Goal: Task Accomplishment & Management: Use online tool/utility

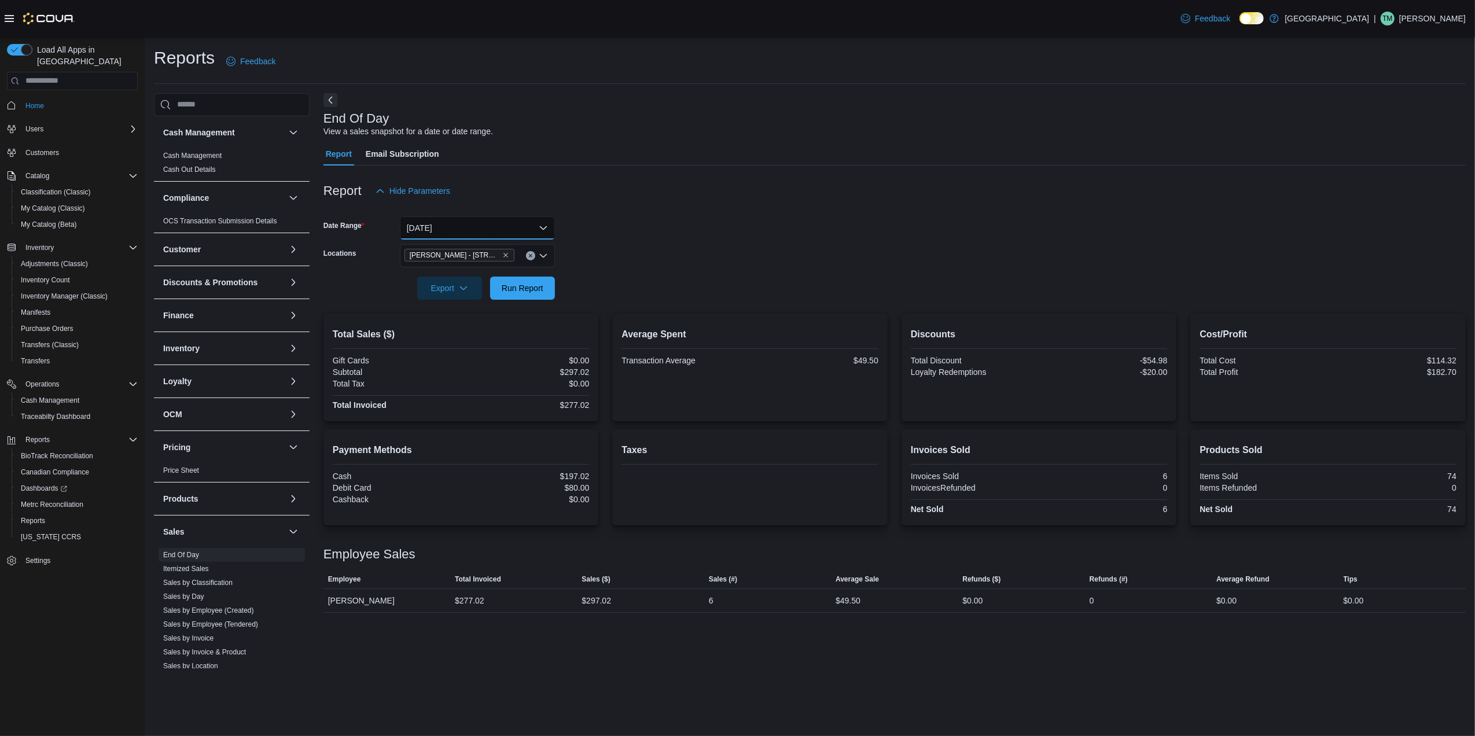
click at [453, 227] on button "Today" at bounding box center [477, 227] width 155 height 23
click at [456, 296] on span "Yesterday" at bounding box center [484, 298] width 132 height 14
click at [506, 285] on span "Run Report" at bounding box center [523, 288] width 42 height 12
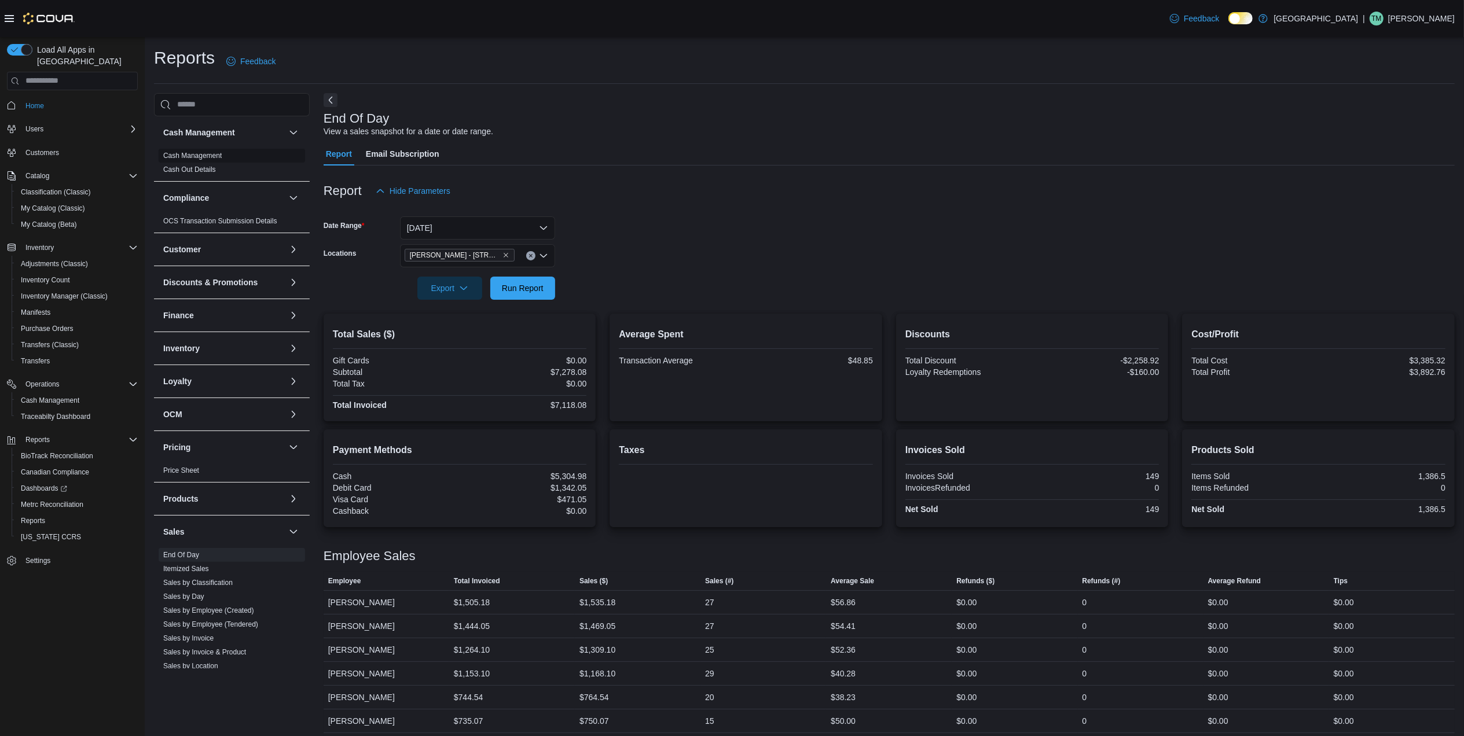
click at [182, 156] on link "Cash Management" at bounding box center [192, 156] width 58 height 8
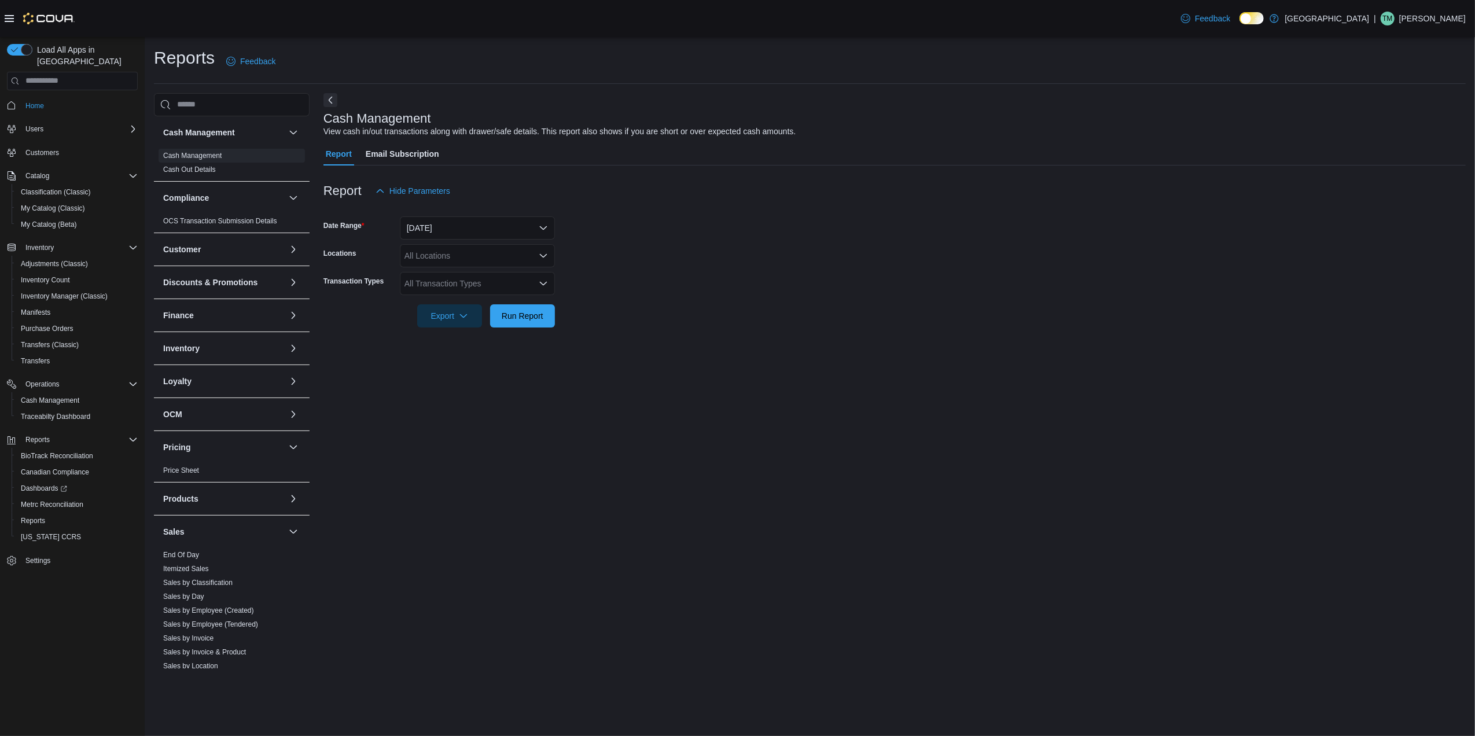
drag, startPoint x: 179, startPoint y: 162, endPoint x: 880, endPoint y: 94, distance: 704.2
click at [887, 98] on div "Cash Management View cash in/out transactions along with drawer/safe details. T…" at bounding box center [895, 380] width 1142 height 575
click at [455, 227] on button "Today" at bounding box center [477, 227] width 155 height 23
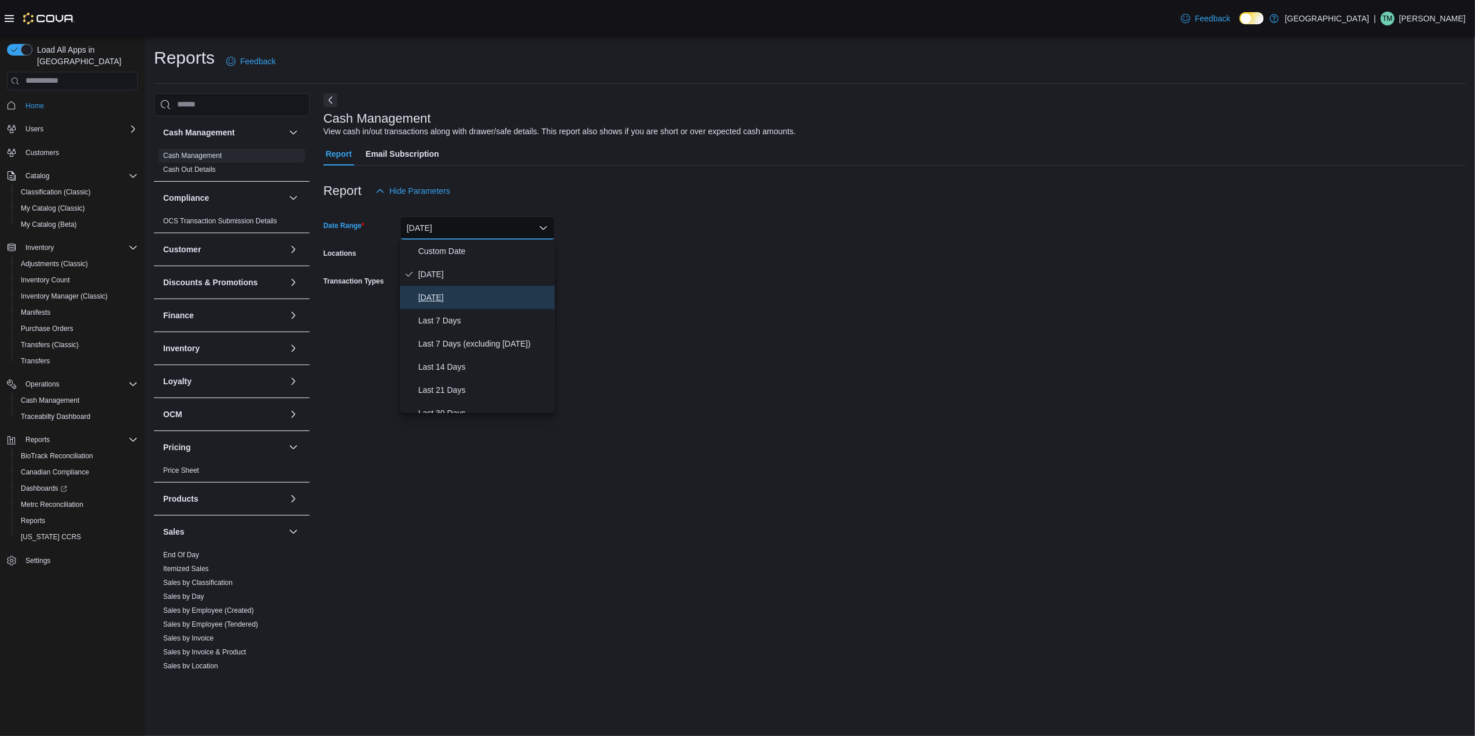
drag, startPoint x: 447, startPoint y: 306, endPoint x: 443, endPoint y: 302, distance: 6.2
click at [446, 307] on button "Yesterday" at bounding box center [477, 297] width 155 height 23
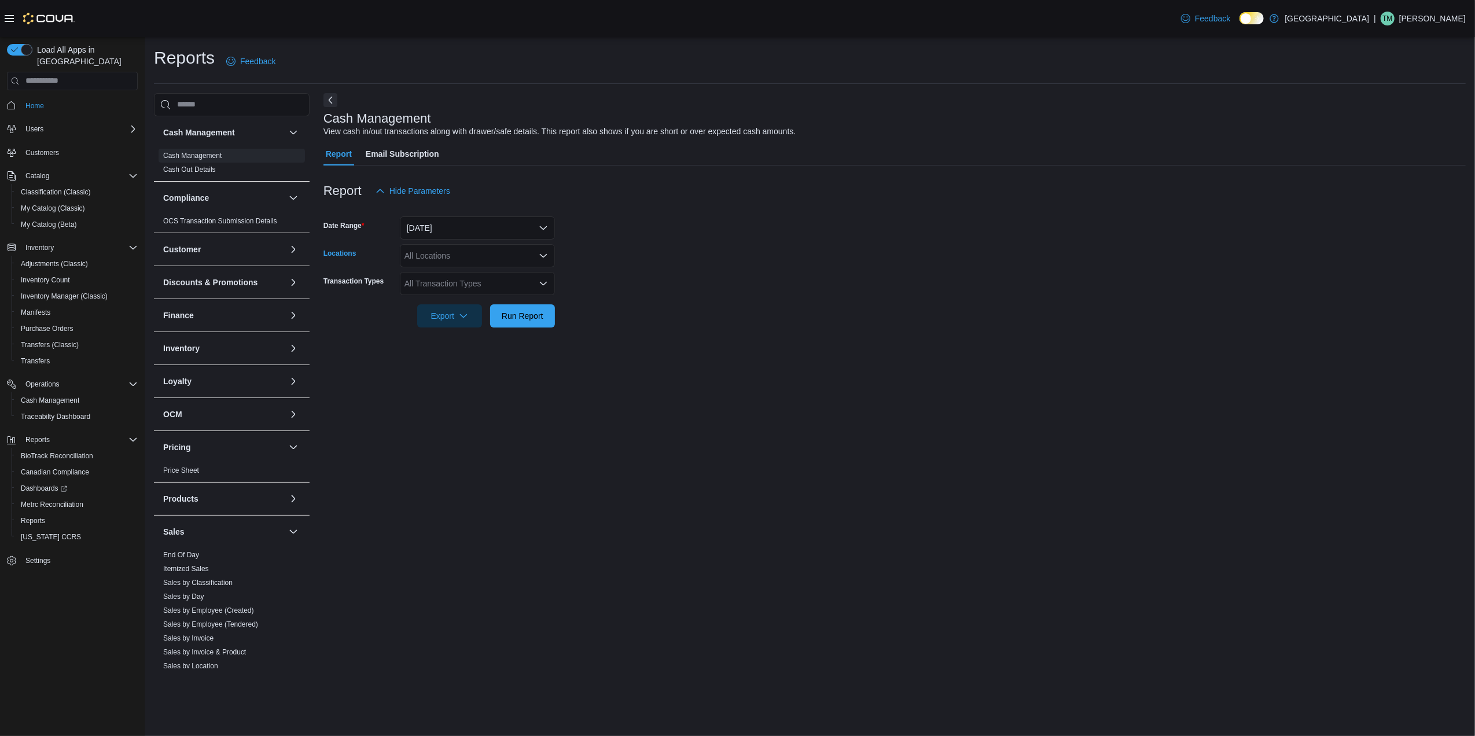
click at [454, 260] on div "All Locations" at bounding box center [477, 255] width 155 height 23
drag, startPoint x: 454, startPoint y: 260, endPoint x: 579, endPoint y: 227, distance: 129.7
click at [591, 223] on form "Date Range Yesterday Locations All Locations Combo box. Selected. Combo box inp…" at bounding box center [895, 265] width 1142 height 125
click at [493, 255] on div "All Locations" at bounding box center [477, 255] width 155 height 23
click at [486, 339] on span "[PERSON_NAME] - [STREET_ADDRESS]" at bounding box center [502, 343] width 154 height 12
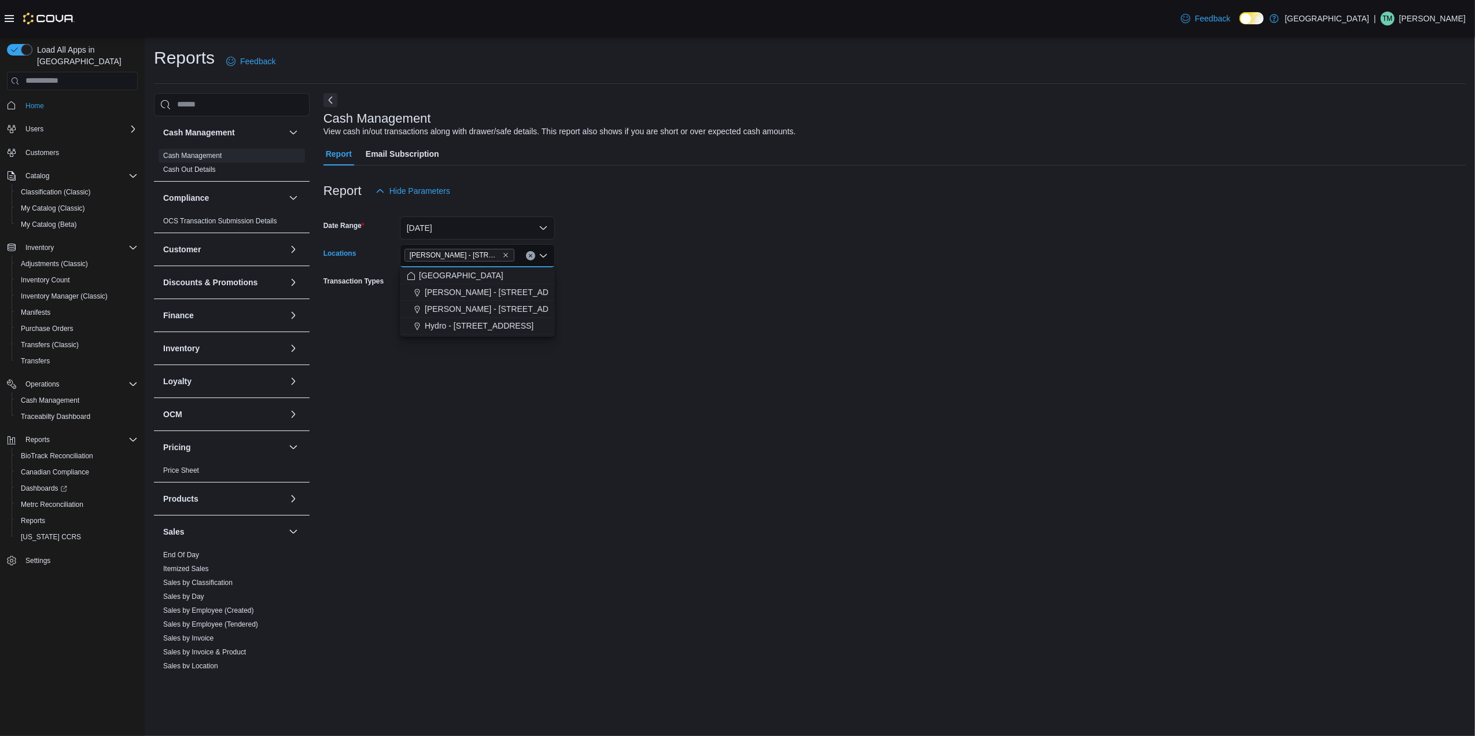
click at [621, 278] on form "Date Range Yesterday Locations Moore - 105 SE 19th St Combo box. Selected. Moor…" at bounding box center [895, 265] width 1142 height 125
click at [515, 281] on div "All Transaction Types" at bounding box center [477, 283] width 155 height 23
click at [440, 406] on span "Cash Skim" at bounding box center [477, 403] width 141 height 12
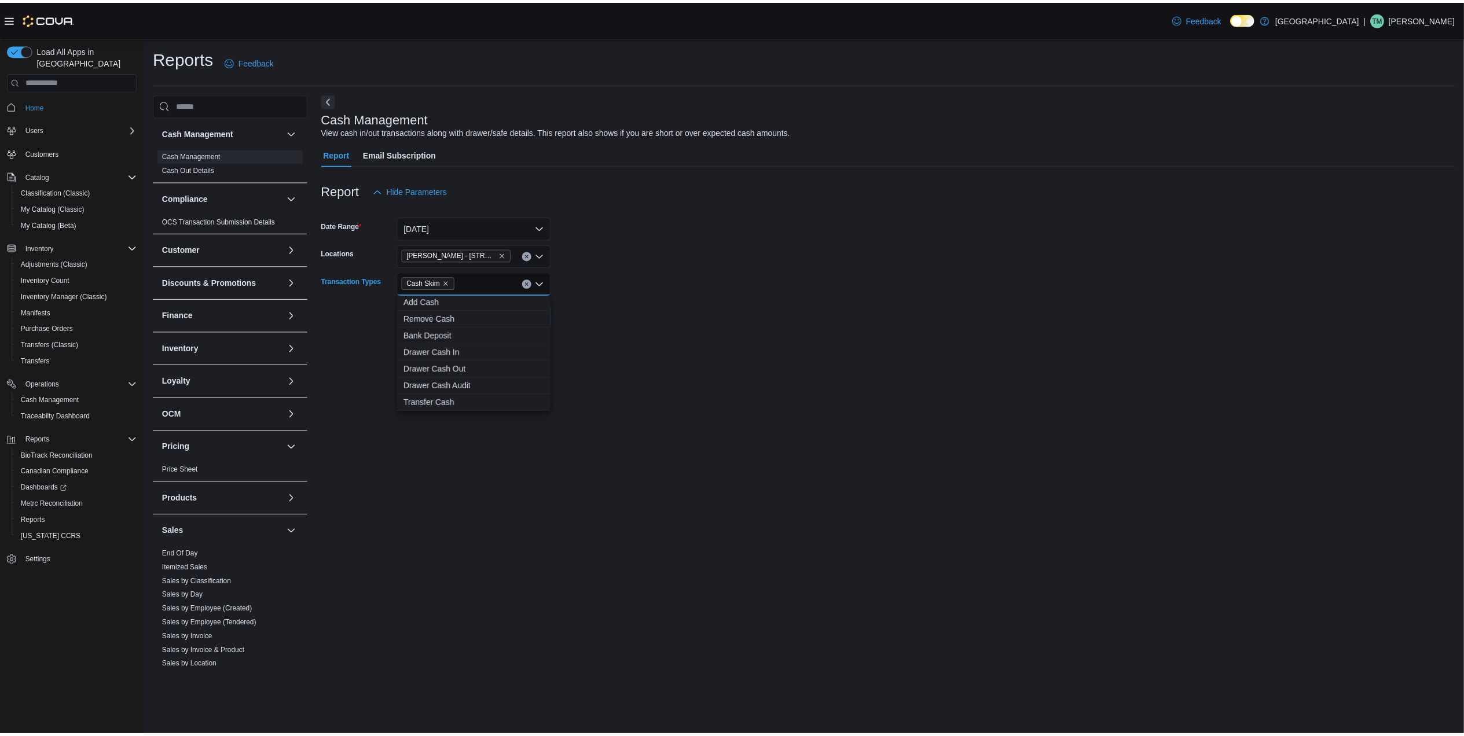
scroll to position [52, 0]
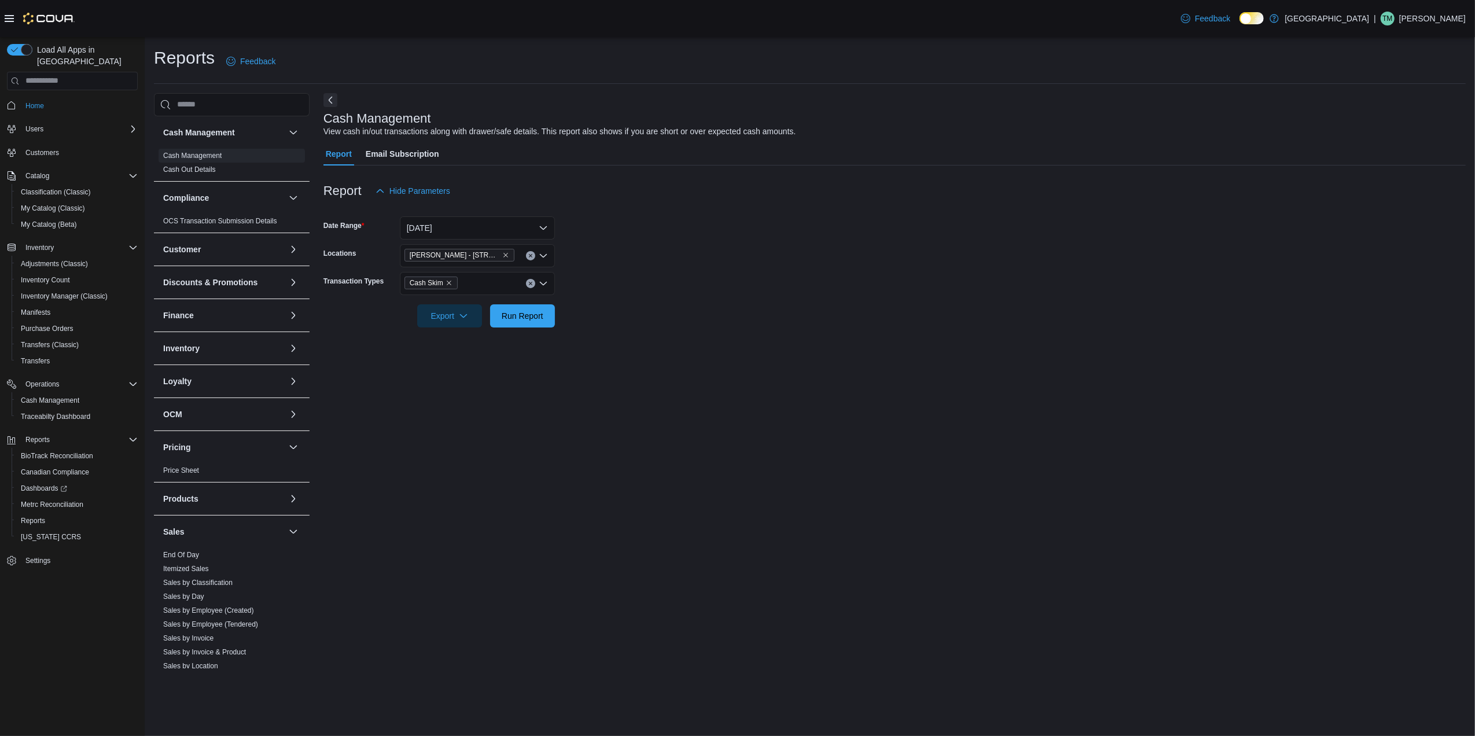
click at [605, 292] on form "Date Range Yesterday Locations Moore - 105 SE 19th St Transaction Types Cash Sk…" at bounding box center [895, 265] width 1142 height 125
click at [524, 318] on span "Run Report" at bounding box center [523, 316] width 42 height 12
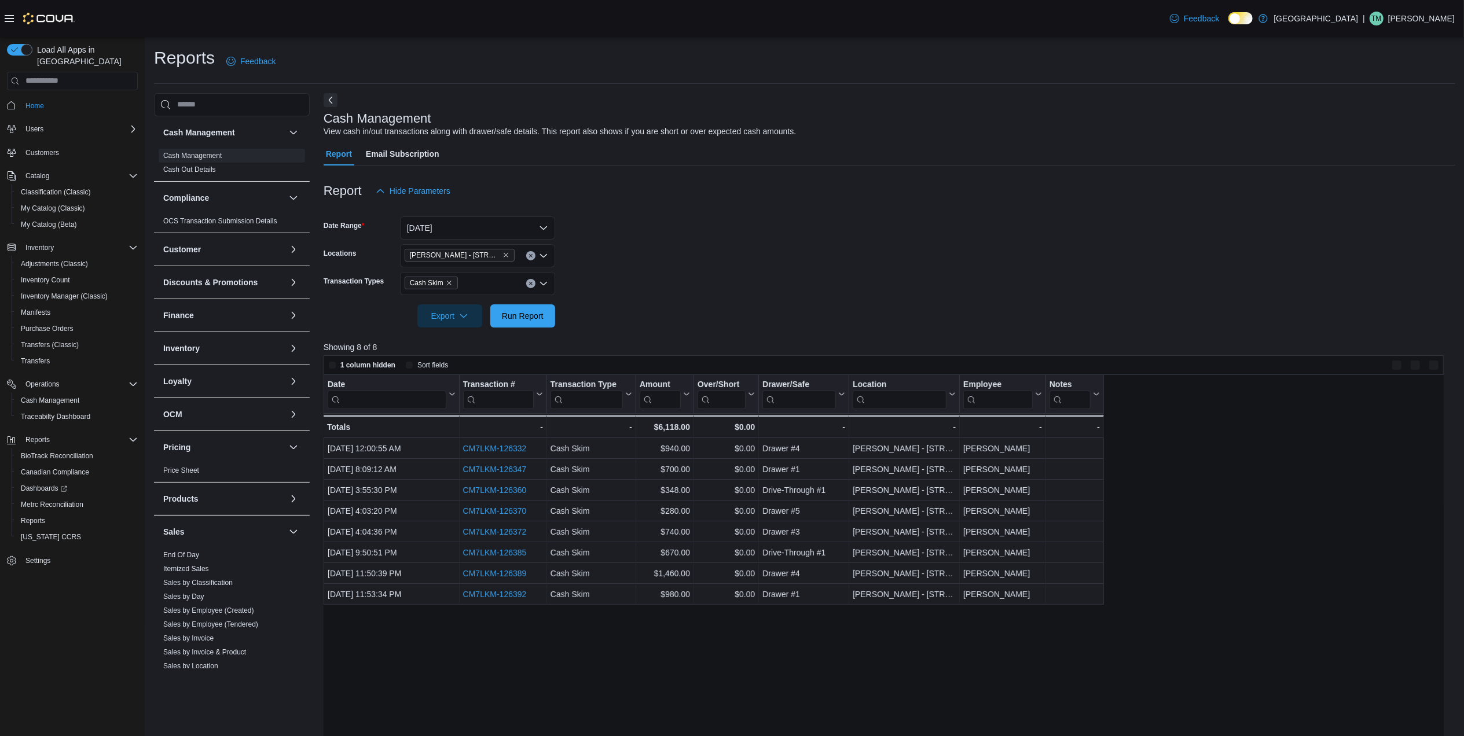
scroll to position [77, 0]
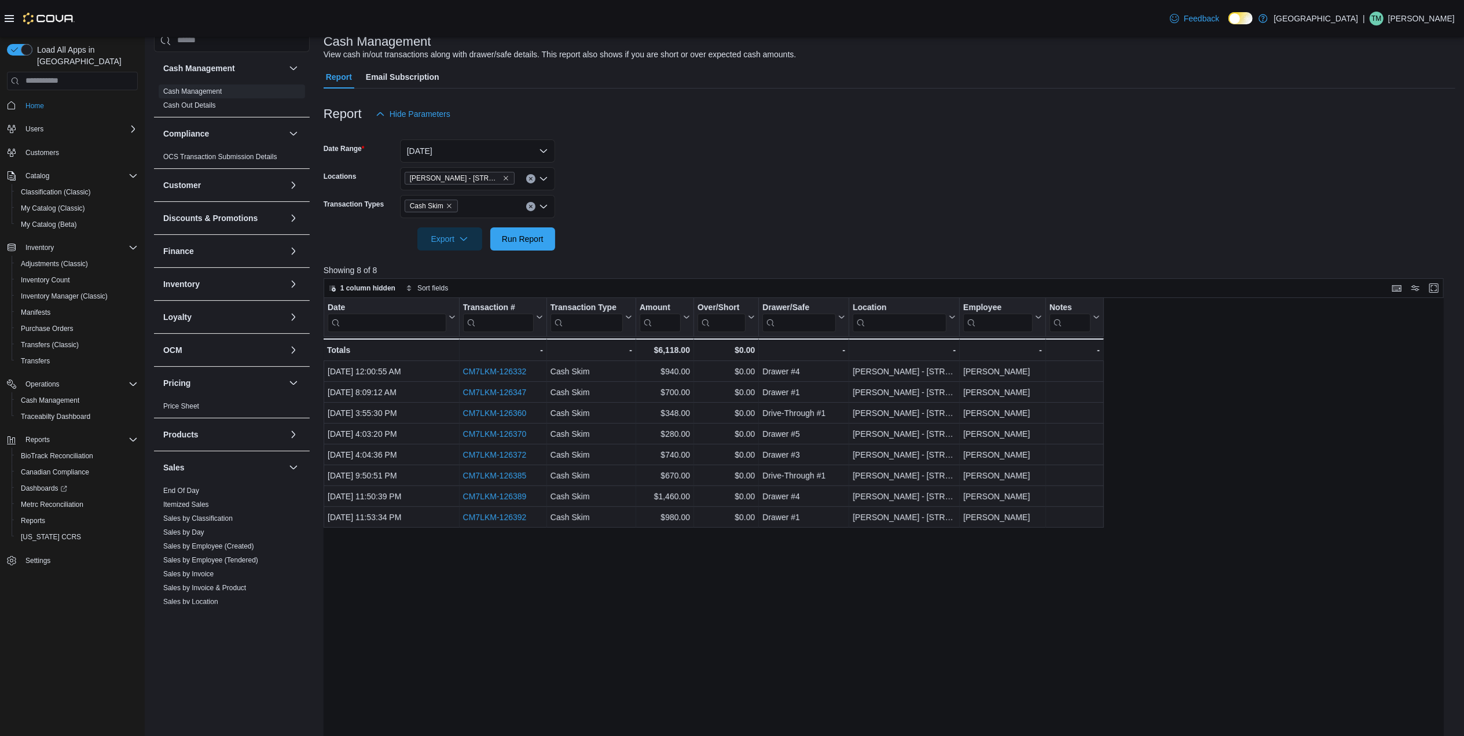
click at [470, 142] on form "Date Range Yesterday Locations Moore - 105 SE 19th St Transaction Types Cash Sk…" at bounding box center [889, 188] width 1131 height 125
drag, startPoint x: 470, startPoint y: 142, endPoint x: 468, endPoint y: 153, distance: 11.1
click at [468, 153] on button "Yesterday" at bounding box center [477, 150] width 155 height 23
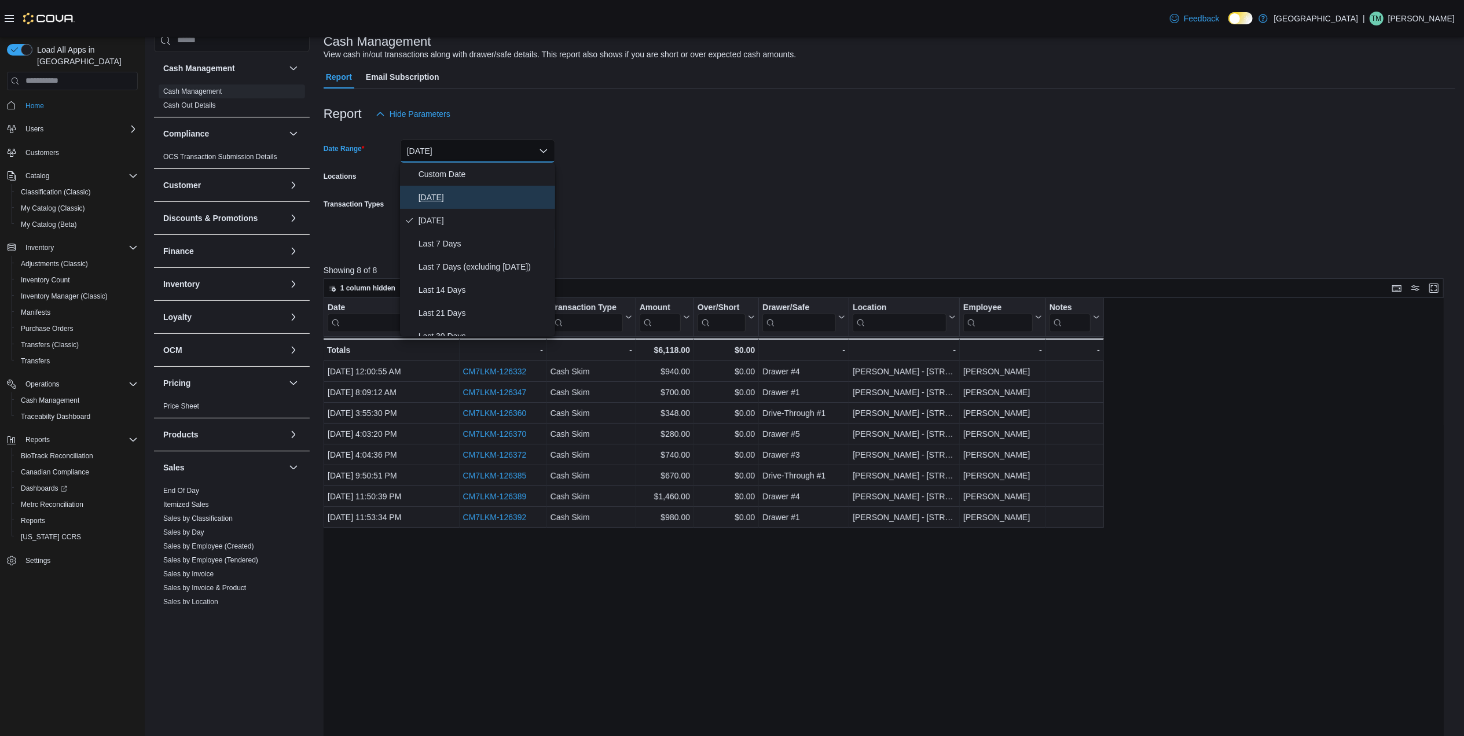
click at [461, 190] on span "Today" at bounding box center [484, 197] width 132 height 14
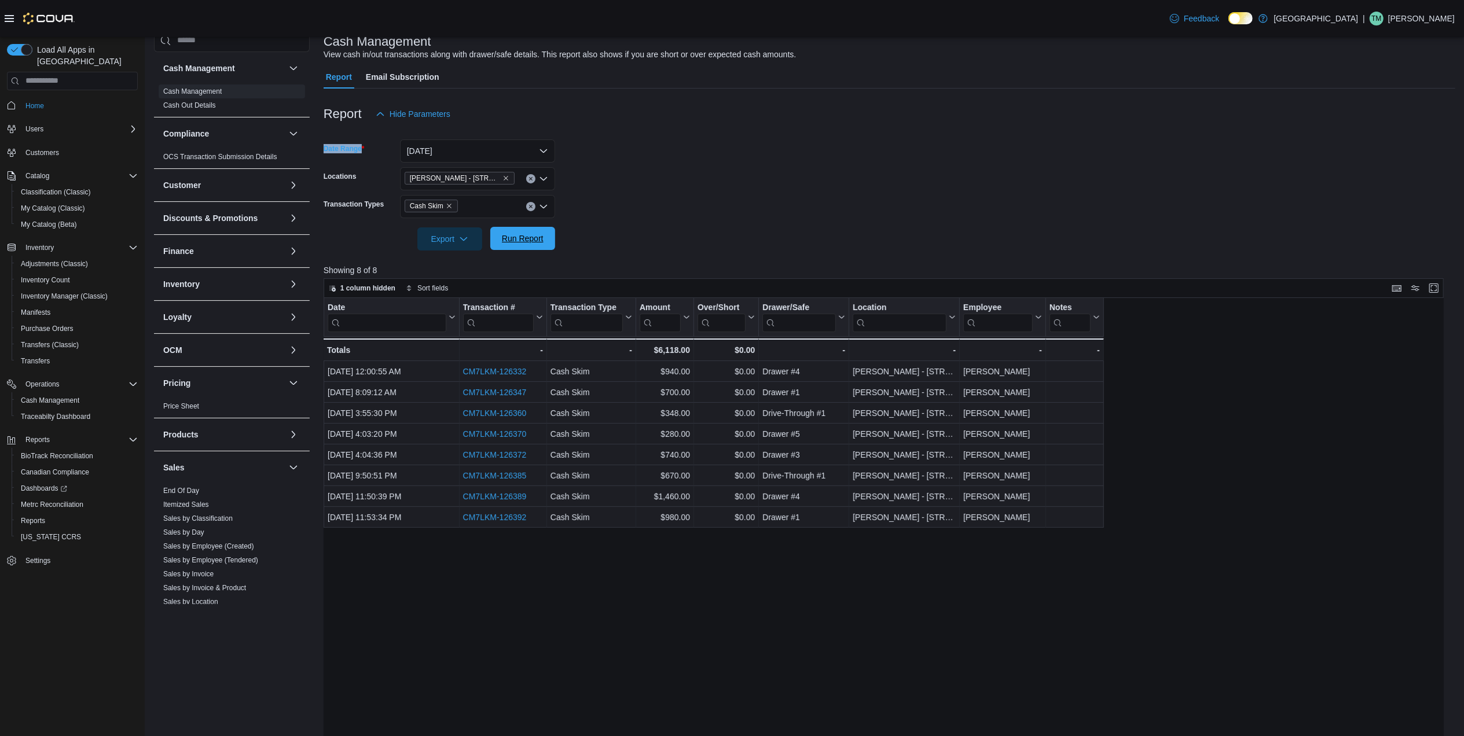
click at [526, 234] on span "Run Report" at bounding box center [523, 239] width 42 height 12
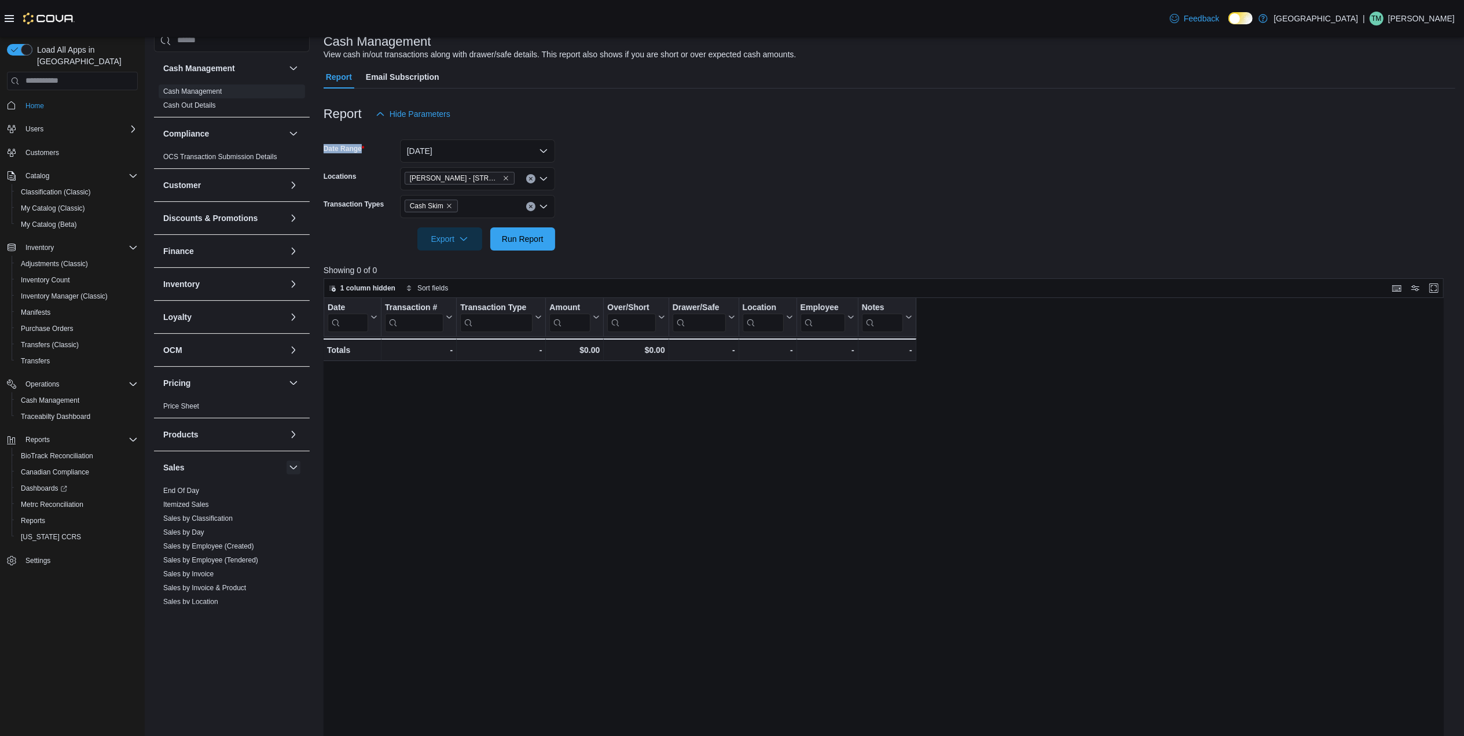
click at [286, 468] on button "button" at bounding box center [293, 468] width 14 height 14
click at [286, 501] on button "button" at bounding box center [293, 501] width 14 height 14
click at [286, 539] on button "button" at bounding box center [293, 534] width 14 height 14
click at [286, 285] on button "button" at bounding box center [293, 284] width 14 height 14
click at [200, 431] on link "Purchase Orders" at bounding box center [189, 432] width 53 height 8
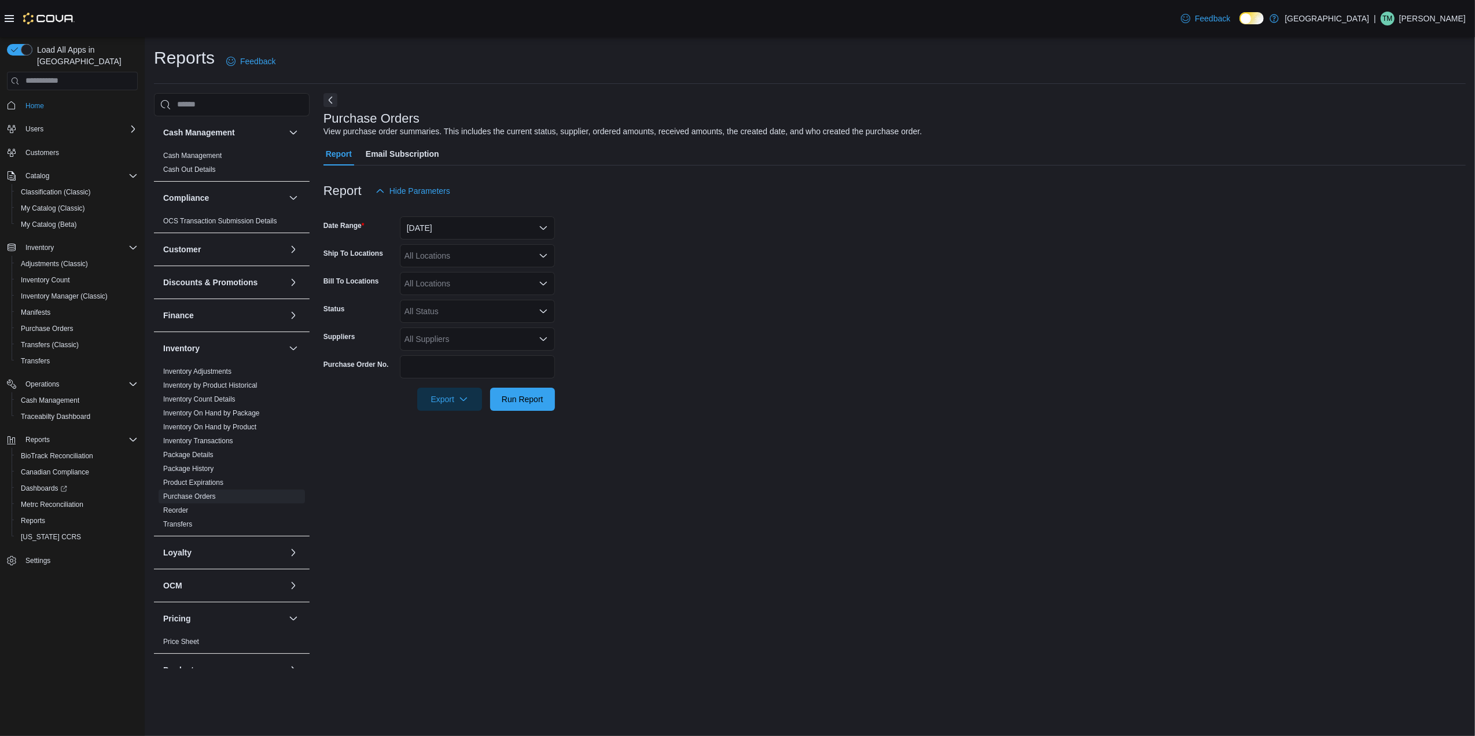
drag, startPoint x: 454, startPoint y: 253, endPoint x: 447, endPoint y: 258, distance: 8.2
click at [450, 257] on div "All Locations" at bounding box center [477, 255] width 155 height 23
click at [440, 343] on span "[PERSON_NAME] - [STREET_ADDRESS]" at bounding box center [502, 343] width 154 height 12
click at [573, 330] on form "Date Range Yesterday Ship To Locations Moore - 105 SE 19th St Bill To Locations…" at bounding box center [895, 307] width 1142 height 208
click at [520, 401] on span "Run Report" at bounding box center [523, 399] width 42 height 12
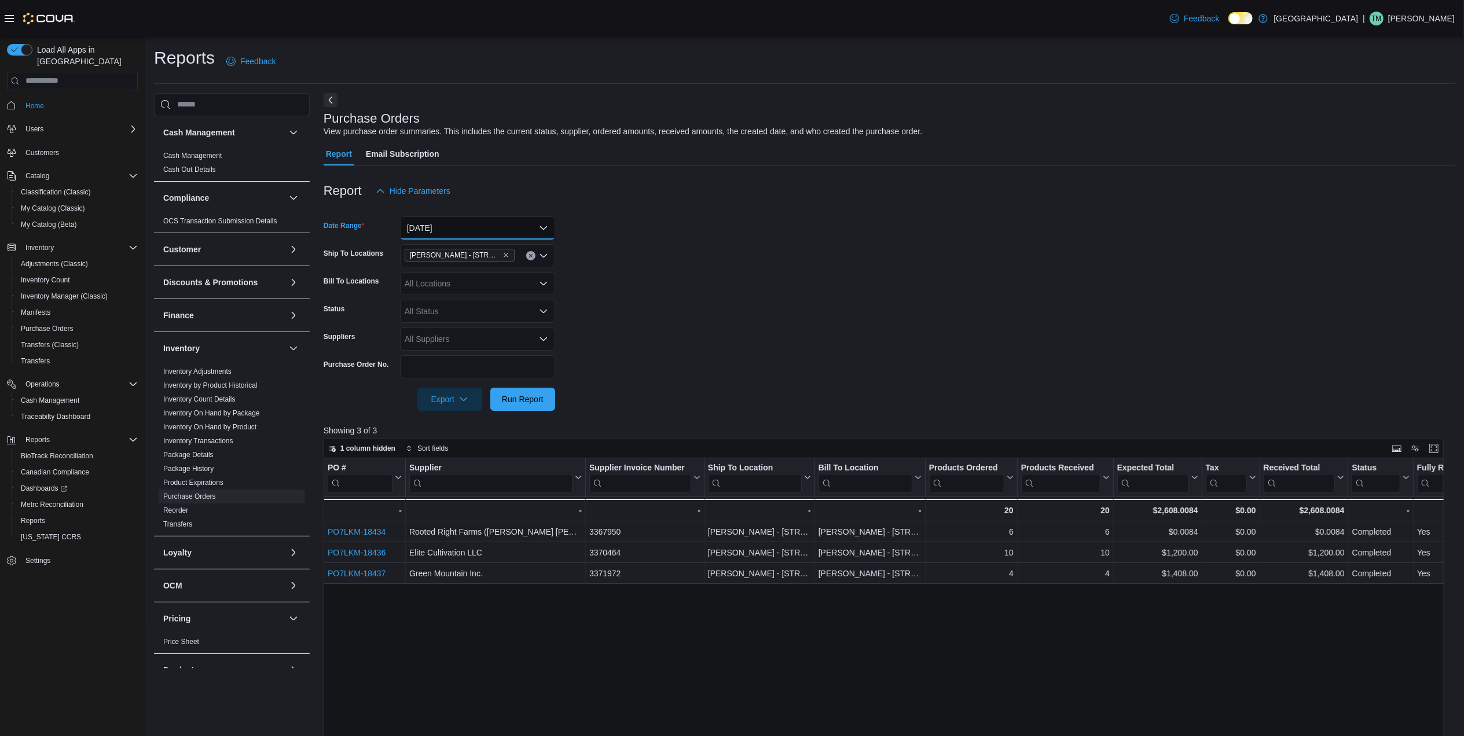
click at [454, 228] on button "Yesterday" at bounding box center [477, 227] width 155 height 23
click at [447, 389] on span "Last 21 Days" at bounding box center [484, 390] width 132 height 14
click at [438, 338] on div "All Suppliers" at bounding box center [477, 339] width 155 height 23
type input "**"
click at [483, 353] on span "DC Premier Farms LLC" at bounding box center [477, 359] width 141 height 12
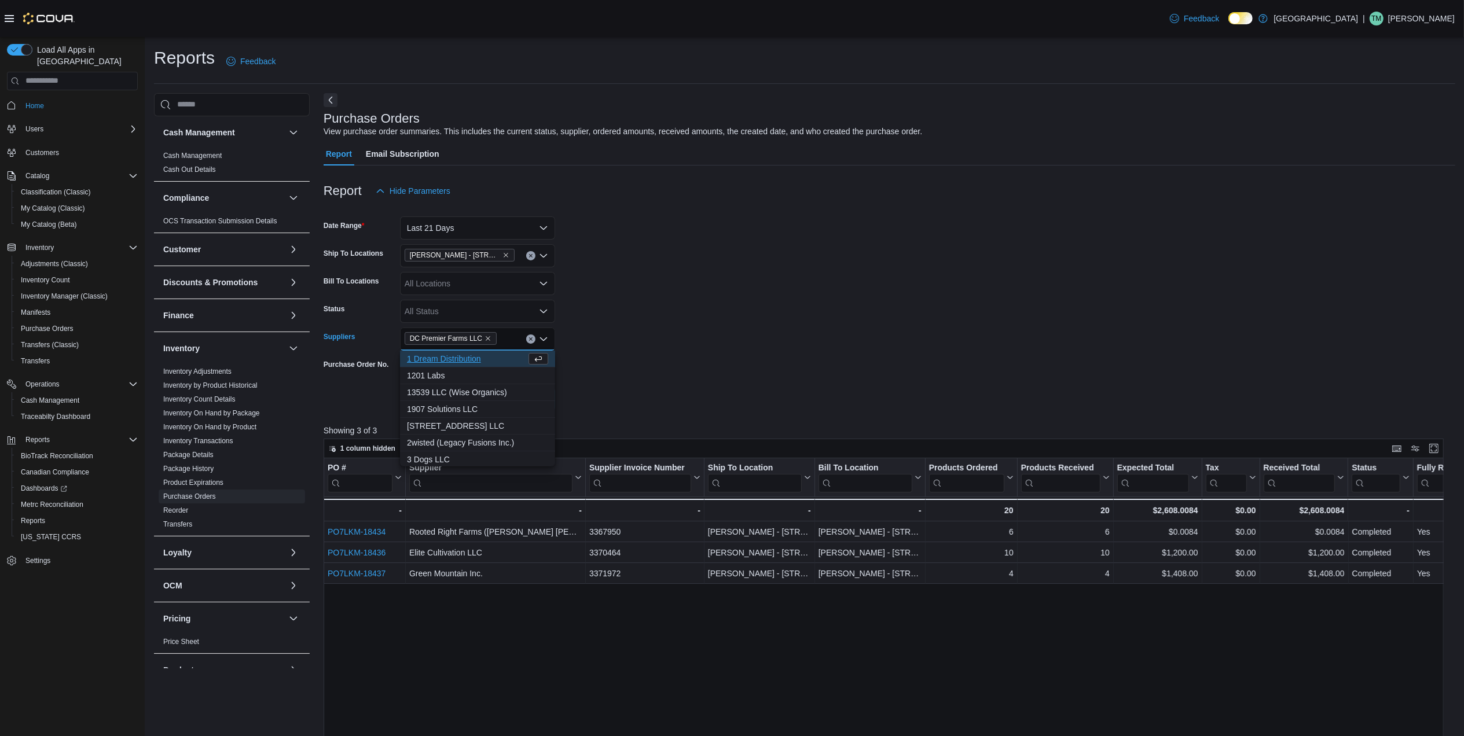
drag, startPoint x: 669, startPoint y: 383, endPoint x: 619, endPoint y: 387, distance: 50.0
click at [659, 385] on div at bounding box center [889, 382] width 1131 height 9
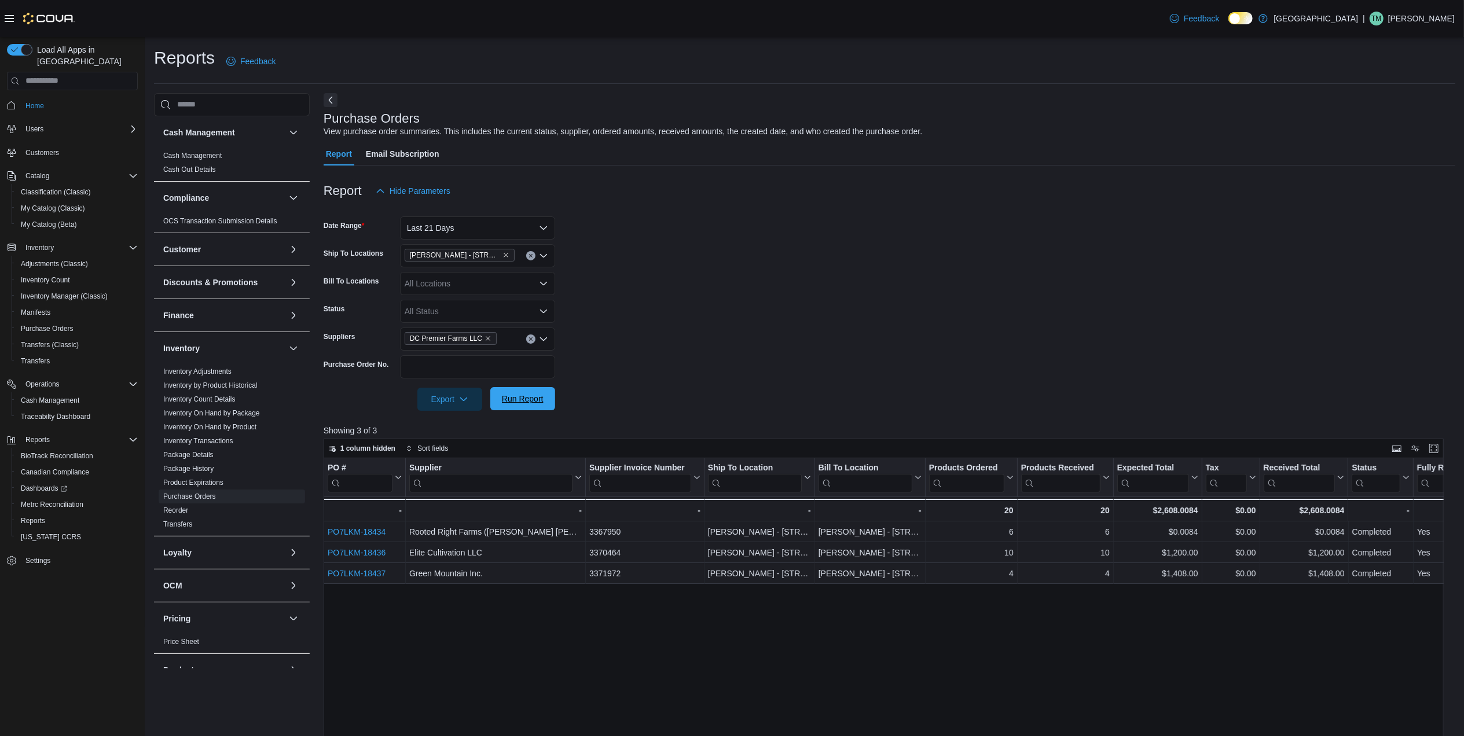
click at [517, 396] on span "Run Report" at bounding box center [523, 399] width 42 height 12
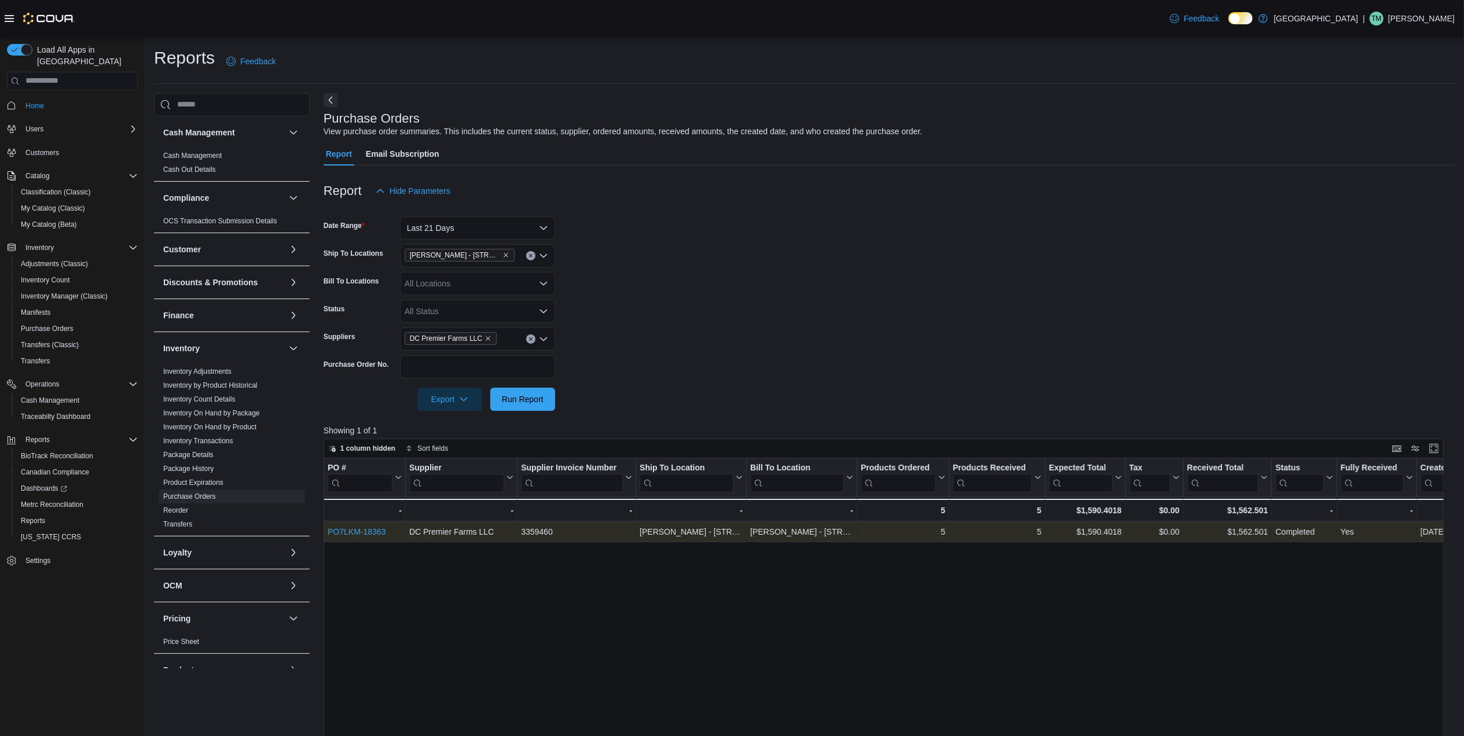
click at [355, 528] on link "PO7LKM-18363" at bounding box center [357, 531] width 58 height 9
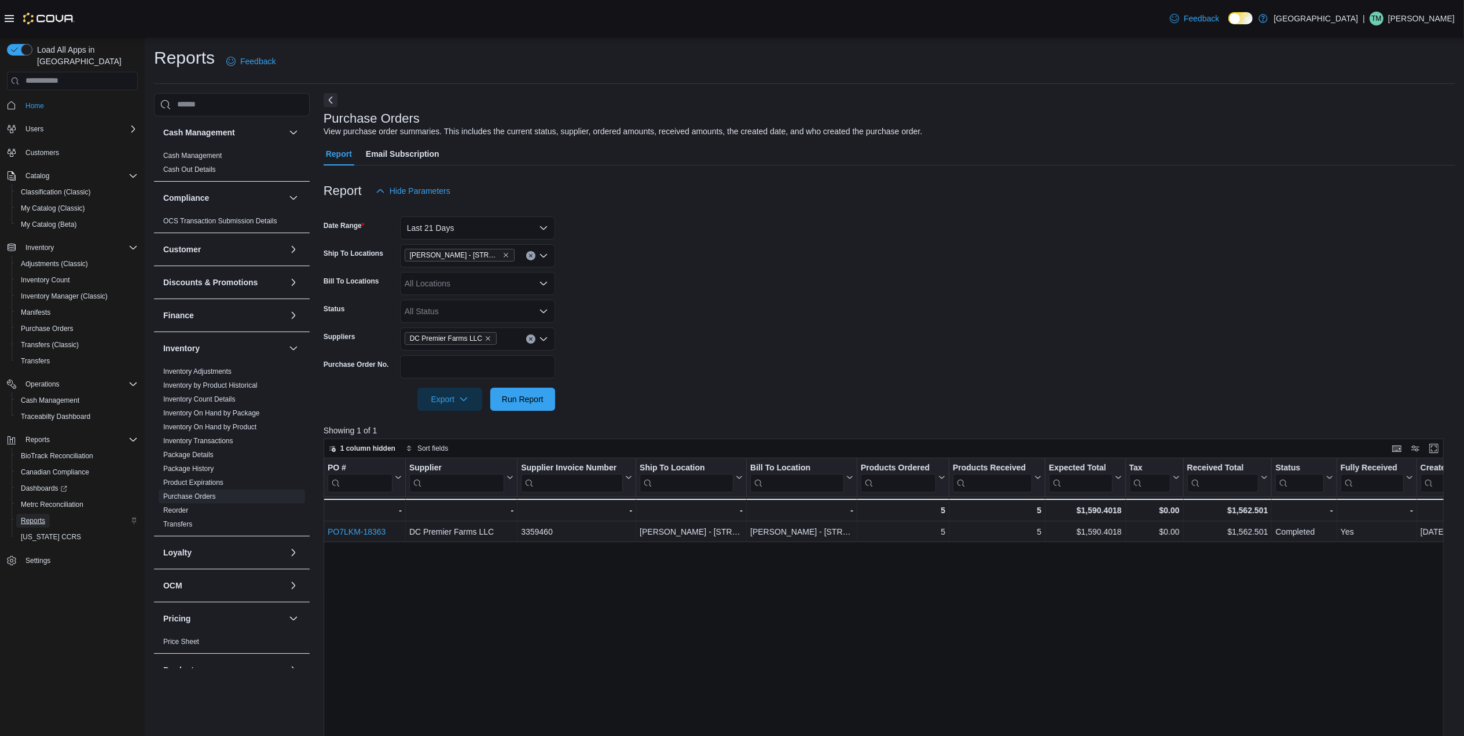
click at [43, 516] on span "Reports" at bounding box center [33, 520] width 24 height 9
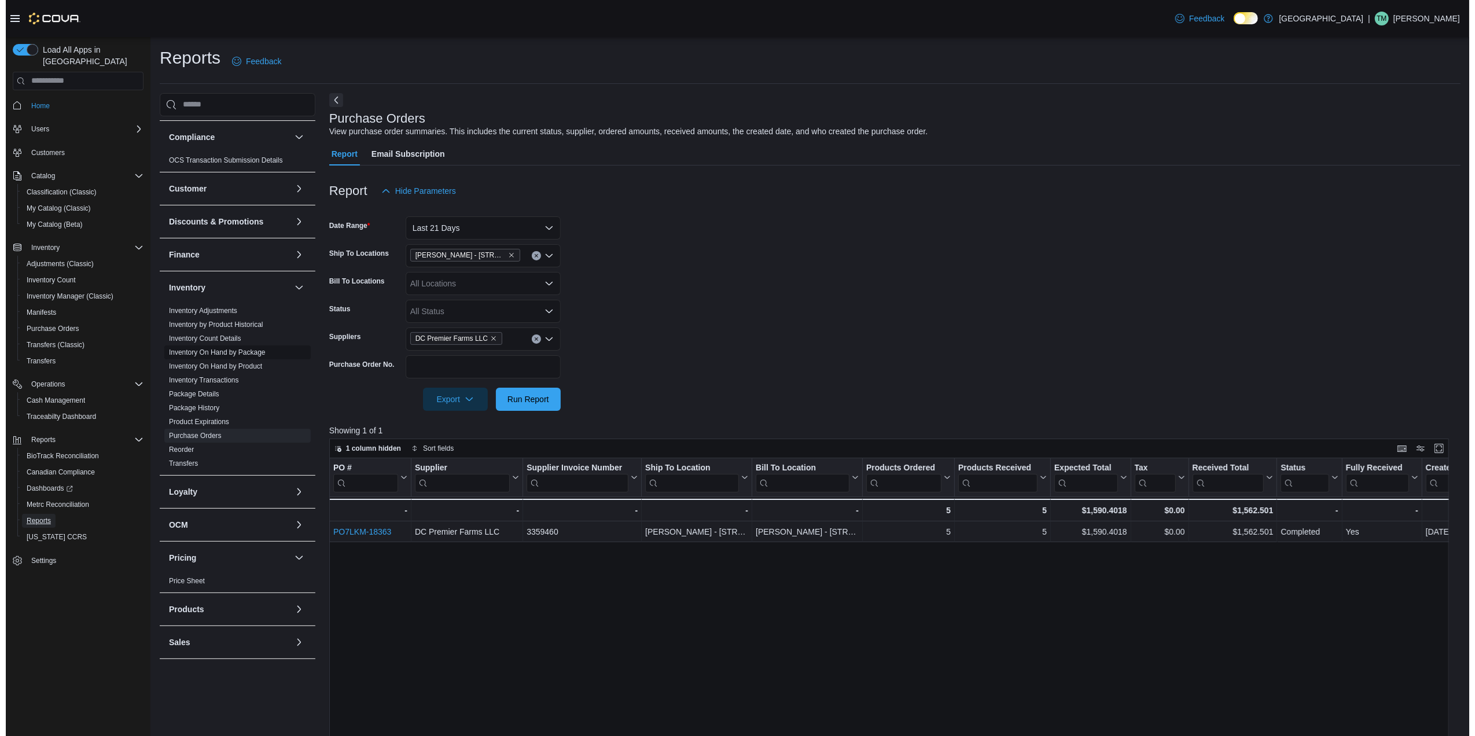
scroll to position [131, 0]
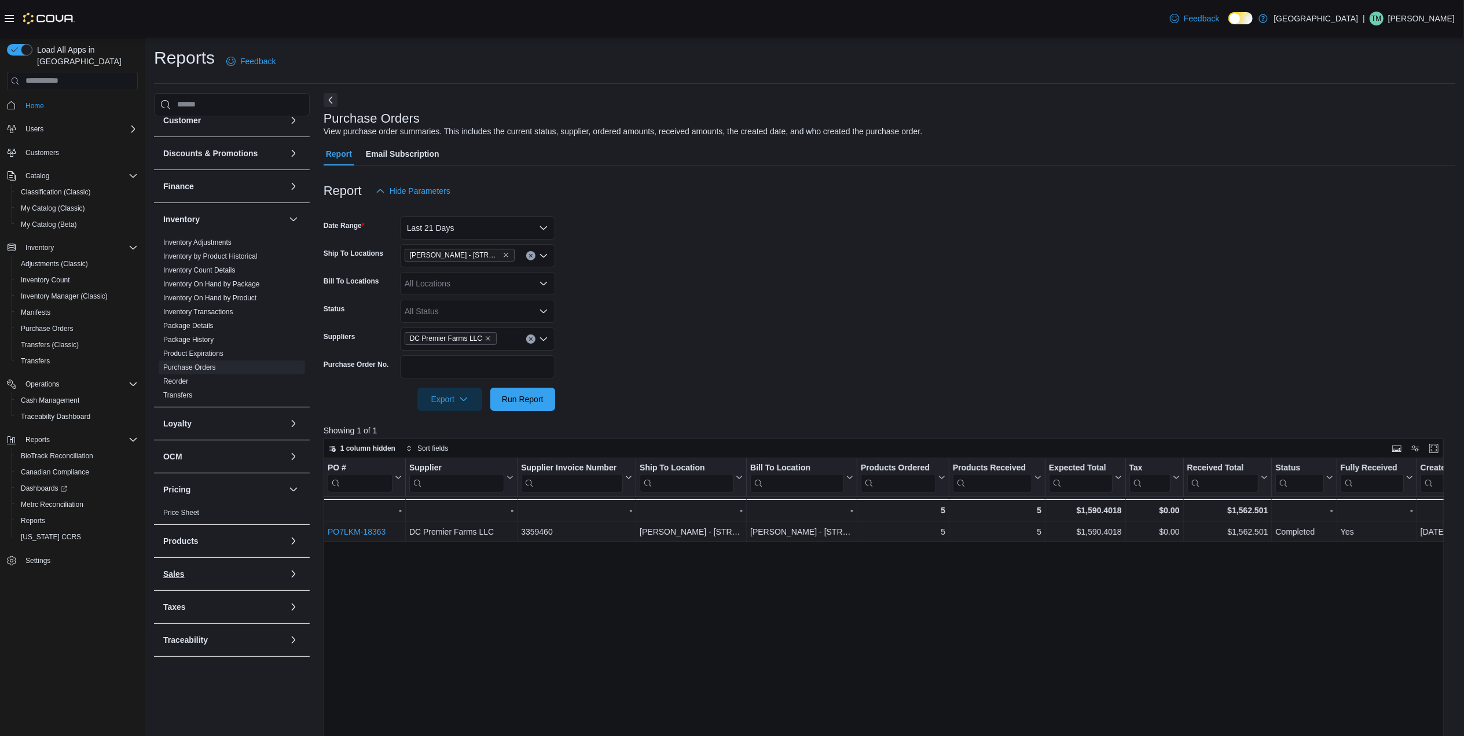
click at [255, 579] on button "Sales" at bounding box center [223, 574] width 121 height 12
click at [218, 598] on span "End Of Day" at bounding box center [232, 596] width 146 height 14
click at [196, 596] on link "End Of Day" at bounding box center [181, 595] width 36 height 8
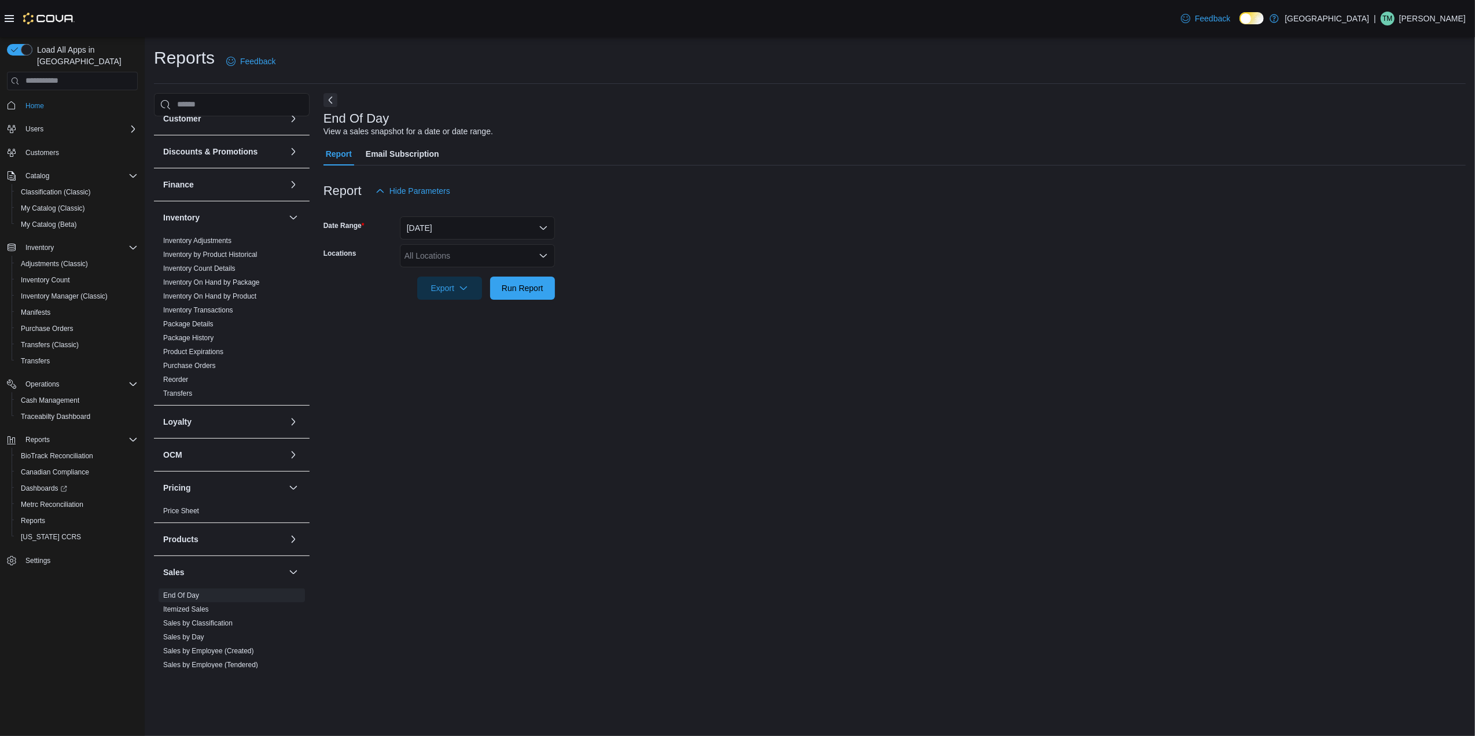
click at [503, 252] on div "All Locations" at bounding box center [477, 255] width 155 height 23
click at [512, 336] on button "[PERSON_NAME] - [STREET_ADDRESS]" at bounding box center [477, 343] width 155 height 17
click at [600, 318] on div "End Of Day View a sales snapshot for a date or date range. Report Email Subscri…" at bounding box center [895, 380] width 1142 height 575
click at [551, 292] on button "Run Report" at bounding box center [522, 287] width 65 height 23
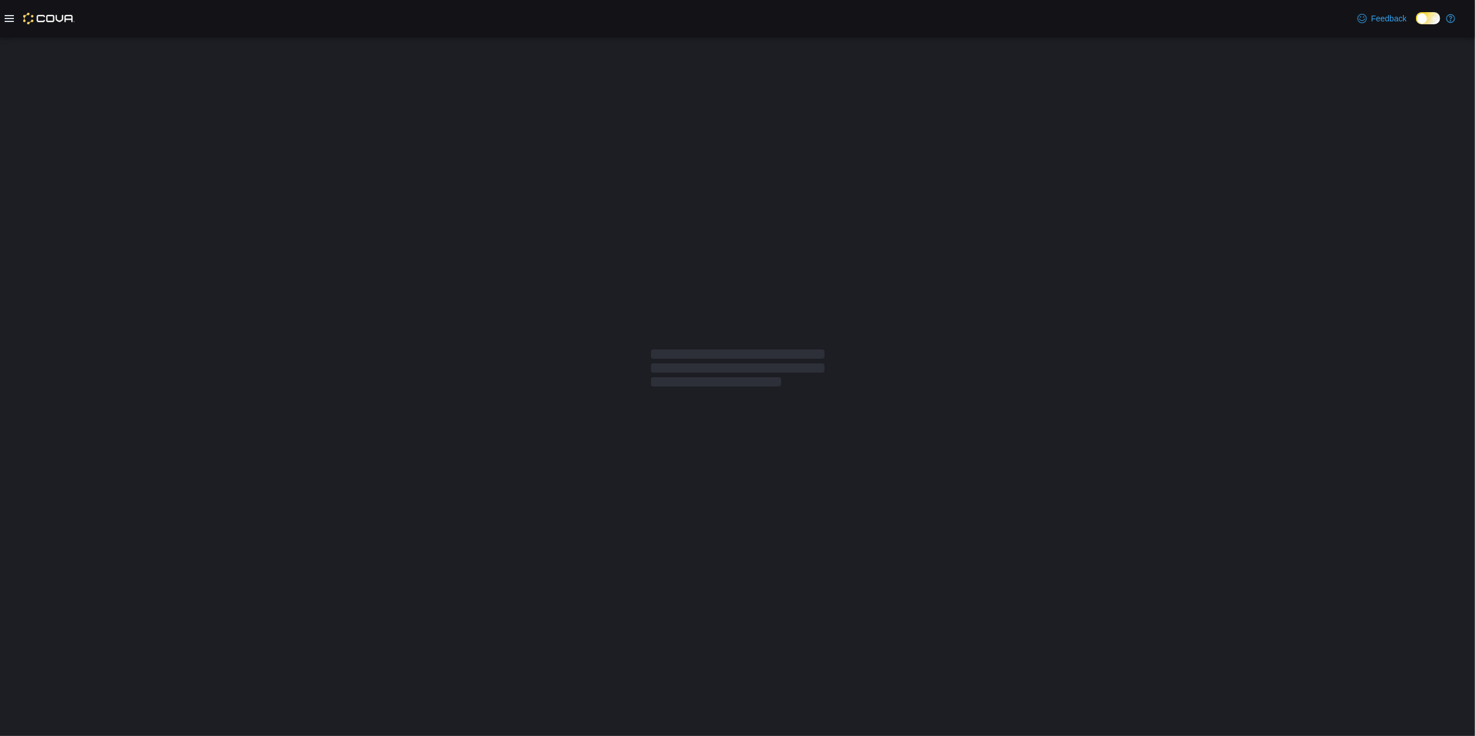
drag, startPoint x: 0, startPoint y: 0, endPoint x: 963, endPoint y: 220, distance: 987.9
click at [963, 220] on div at bounding box center [737, 368] width 1475 height 663
